Goal: Download file/media

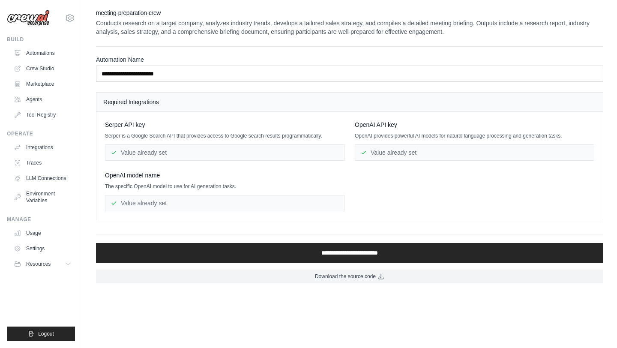
click at [405, 157] on div "Value already set" at bounding box center [475, 152] width 240 height 16
click at [237, 158] on div "Value already set" at bounding box center [225, 152] width 240 height 16
click at [242, 155] on div "Value already set" at bounding box center [225, 152] width 240 height 16
click at [242, 200] on div "Value already set" at bounding box center [225, 203] width 240 height 16
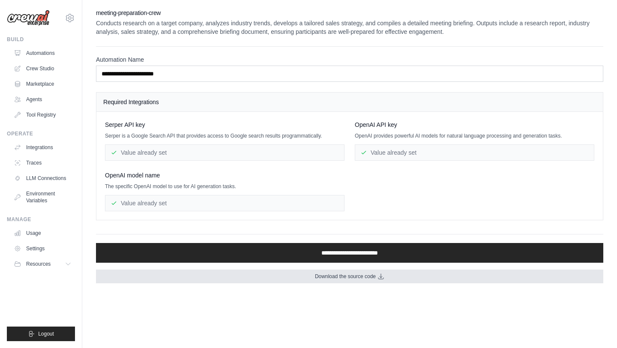
click at [335, 280] on link "Download the source code" at bounding box center [350, 277] width 508 height 14
